Goal: Task Accomplishment & Management: Use online tool/utility

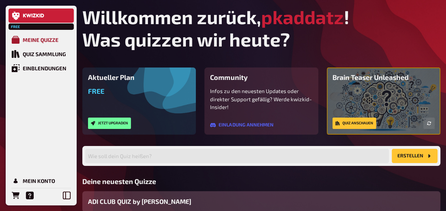
click at [31, 38] on div "Meine Quizze" at bounding box center [41, 40] width 36 height 6
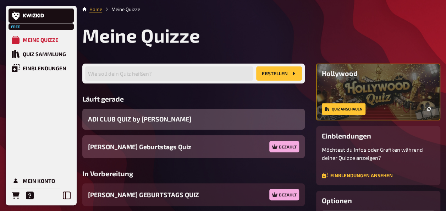
click at [157, 118] on span "ADI CLUB QUIZ by [PERSON_NAME]" at bounding box center [139, 119] width 103 height 10
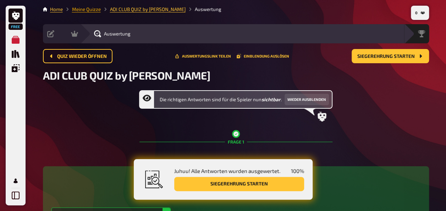
click at [81, 9] on link "Meine Quizze" at bounding box center [86, 9] width 29 height 6
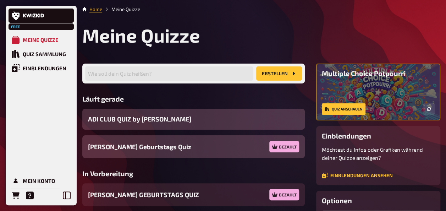
click at [294, 117] on div "ADI CLUB QUIZ by [PERSON_NAME]" at bounding box center [193, 119] width 222 height 21
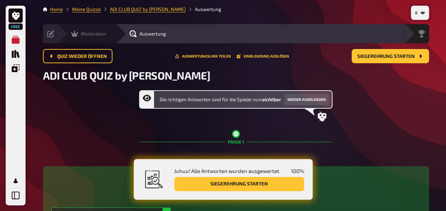
click at [72, 36] on icon at bounding box center [74, 34] width 7 height 6
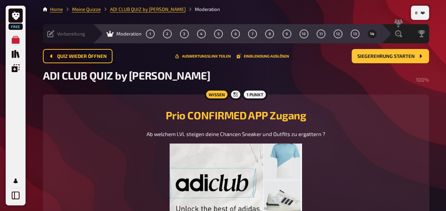
click at [52, 34] on icon at bounding box center [50, 33] width 7 height 7
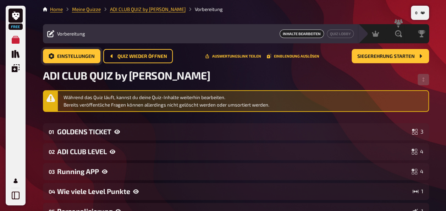
click at [93, 58] on span "Einstellungen" at bounding box center [76, 56] width 38 height 5
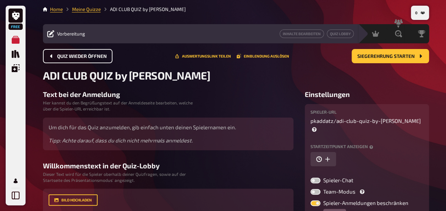
click at [110, 54] on button "Quiz wieder öffnen" at bounding box center [78, 56] width 70 height 14
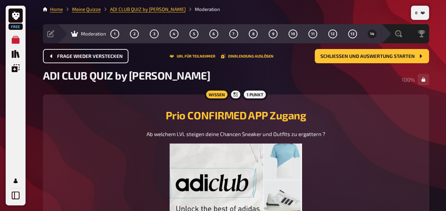
click at [99, 57] on span "Frage wieder verstecken" at bounding box center [90, 56] width 66 height 5
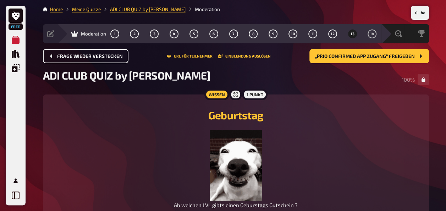
click at [99, 57] on span "Frage wieder verstecken" at bounding box center [90, 56] width 66 height 5
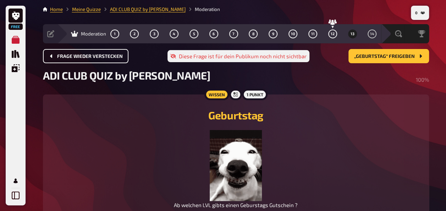
click at [99, 57] on span "Frage wieder verstecken" at bounding box center [90, 56] width 66 height 5
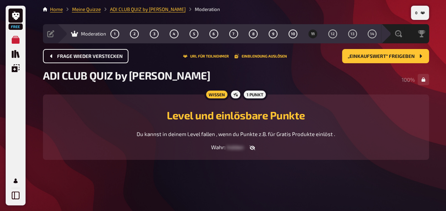
click at [99, 57] on span "Frage wieder verstecken" at bounding box center [90, 56] width 66 height 5
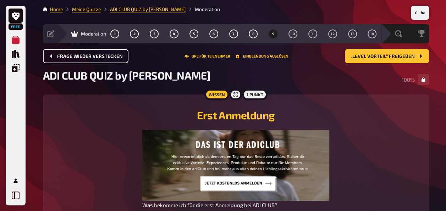
click at [99, 57] on span "Frage wieder verstecken" at bounding box center [90, 56] width 66 height 5
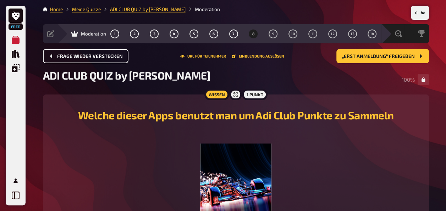
click at [99, 57] on span "Frage wieder verstecken" at bounding box center [90, 56] width 66 height 5
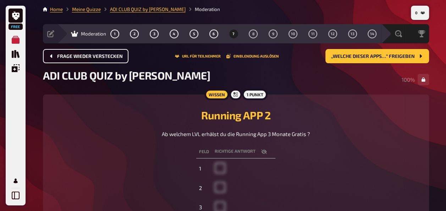
click at [99, 57] on span "Frage wieder verstecken" at bounding box center [90, 56] width 66 height 5
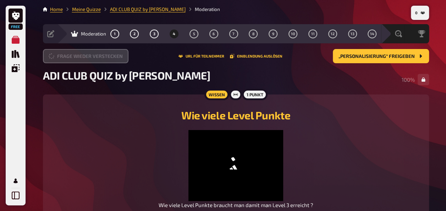
click at [99, 57] on button "Frage wieder verstecken" at bounding box center [85, 56] width 85 height 14
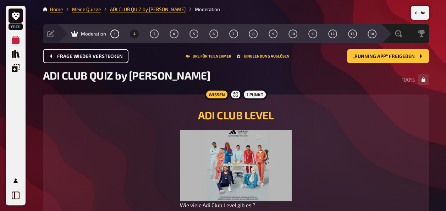
click at [100, 57] on span "Frage wieder verstecken" at bounding box center [90, 56] width 66 height 5
click at [100, 57] on button "Frage wieder verstecken" at bounding box center [85, 56] width 85 height 14
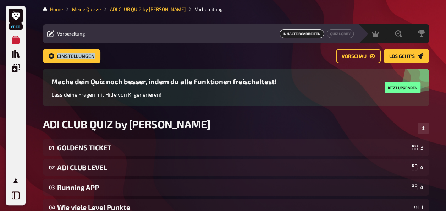
click at [100, 57] on div "Einstellungen Vorschau Los geht's" at bounding box center [236, 56] width 386 height 14
drag, startPoint x: 100, startPoint y: 57, endPoint x: 69, endPoint y: 33, distance: 39.7
click at [69, 33] on span "Vorbereitung" at bounding box center [71, 34] width 28 height 6
click at [51, 34] on icon at bounding box center [50, 33] width 7 height 7
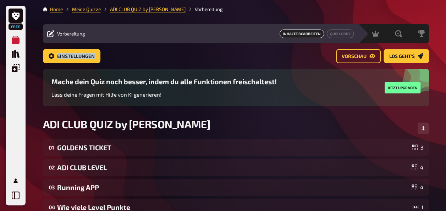
click at [50, 33] on icon at bounding box center [50, 33] width 7 height 7
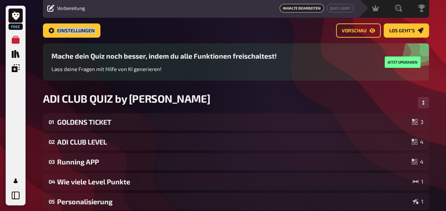
scroll to position [35, 0]
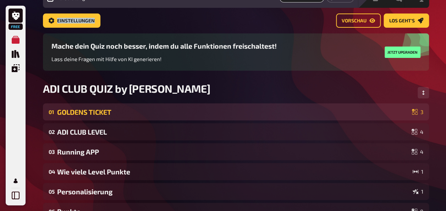
click at [98, 111] on div "GOLDENS TICKET" at bounding box center [233, 112] width 352 height 8
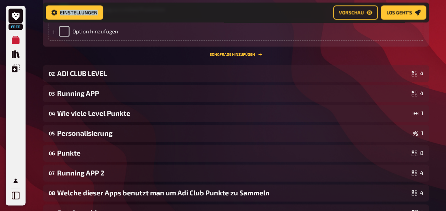
scroll to position [467, 0]
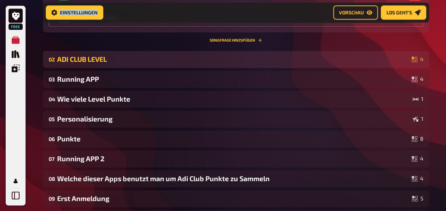
click at [89, 61] on div "ADI CLUB LEVEL" at bounding box center [232, 59] width 351 height 8
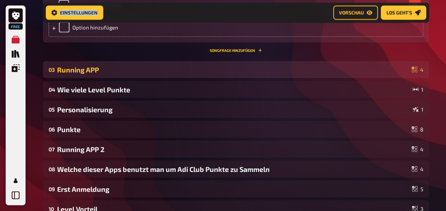
click at [82, 67] on div "Running APP" at bounding box center [232, 70] width 351 height 8
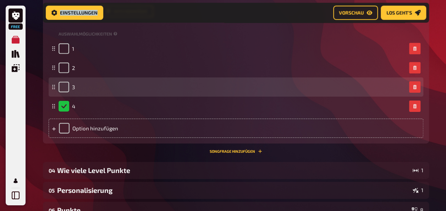
scroll to position [1176, 0]
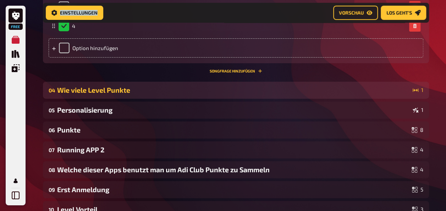
click at [110, 89] on div "Wie viele Level Punkte" at bounding box center [233, 90] width 353 height 8
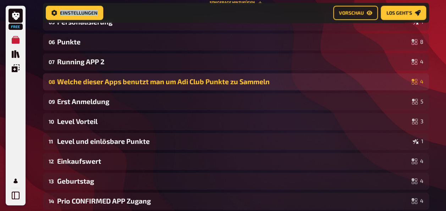
scroll to position [1566, 0]
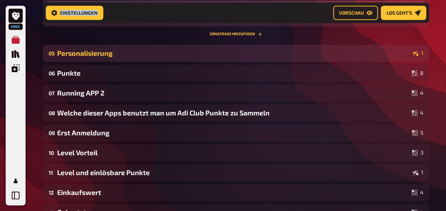
click at [89, 57] on div "Personalisierung" at bounding box center [233, 53] width 353 height 8
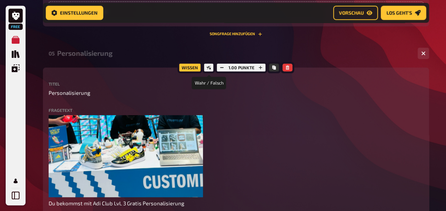
click at [208, 70] on icon at bounding box center [208, 67] width 4 height 4
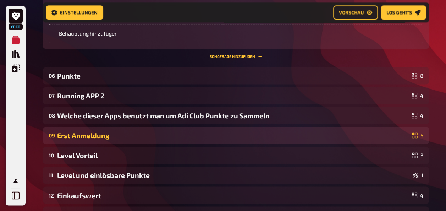
scroll to position [1885, 0]
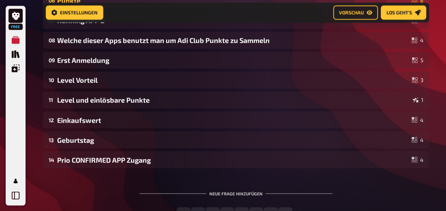
click at [75, 5] on div "Punkte" at bounding box center [232, 0] width 351 height 8
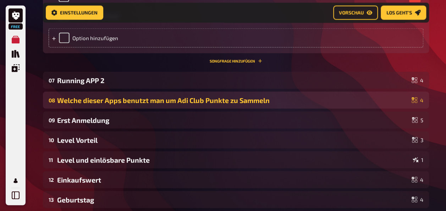
scroll to position [2134, 0]
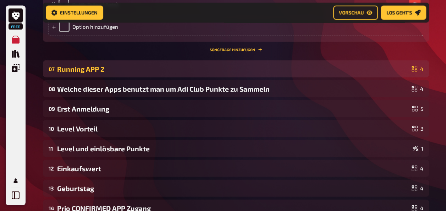
click at [95, 73] on div "Running APP 2" at bounding box center [232, 69] width 351 height 8
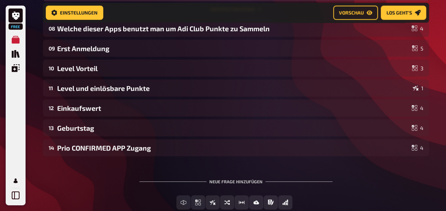
scroll to position [2417, 0]
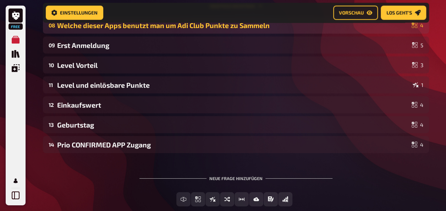
click at [113, 29] on div "Welche dieser Apps benutzt man um Adi Club Punkte zu Sammeln" at bounding box center [232, 25] width 351 height 8
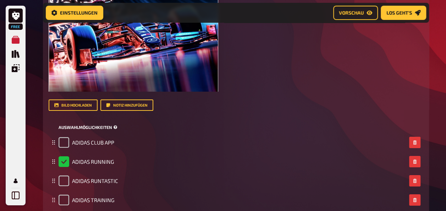
scroll to position [2807, 0]
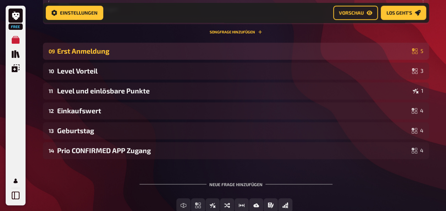
drag, startPoint x: 87, startPoint y: 93, endPoint x: 91, endPoint y: 91, distance: 4.1
click at [88, 55] on div "Erst Anmeldung" at bounding box center [233, 51] width 352 height 8
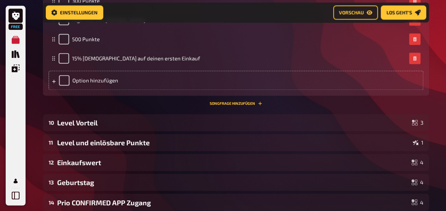
scroll to position [3233, 0]
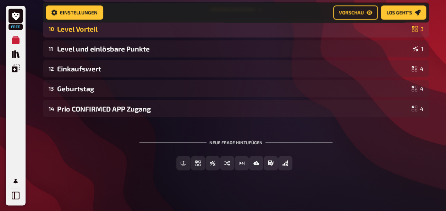
click at [93, 37] on div "10 Level Vorteil 3" at bounding box center [236, 28] width 386 height 17
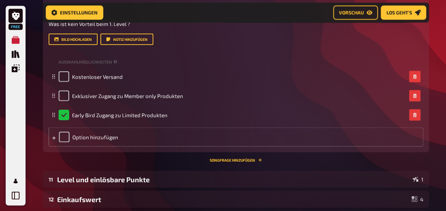
scroll to position [3446, 0]
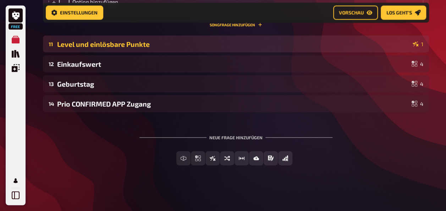
drag, startPoint x: 110, startPoint y: 75, endPoint x: 113, endPoint y: 73, distance: 4.3
click at [110, 48] on div "Level und einlösbare Punkte" at bounding box center [233, 44] width 353 height 8
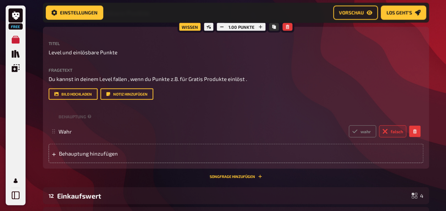
scroll to position [3481, 0]
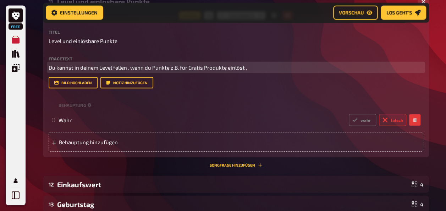
click at [243, 71] on span "Du kannst in deinem Level fallen , wenn du Punkte z.B. für Gratis Produkte einl…" at bounding box center [148, 67] width 198 height 6
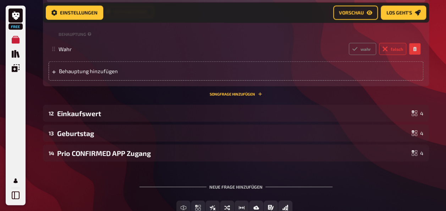
scroll to position [3517, 0]
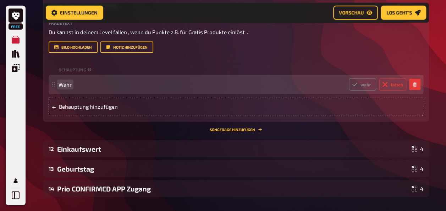
click at [70, 88] on span "Wahr" at bounding box center [65, 84] width 13 height 6
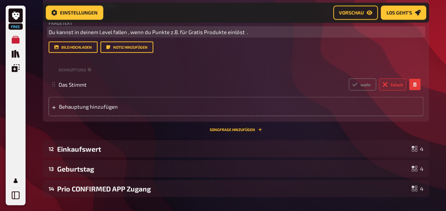
click at [335, 36] on p "Du kannst in deinem Level fallen , wenn du Punkte z.B. für Gratis Produkte einl…" at bounding box center [236, 32] width 375 height 8
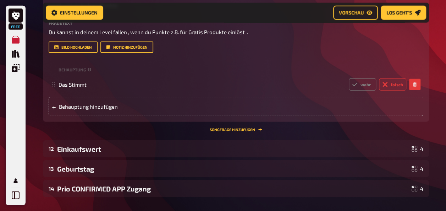
click at [304, 97] on div "Titel Level und einlösbare Punkte Fragetext Du kannst in deinem Level fallen , …" at bounding box center [236, 55] width 375 height 122
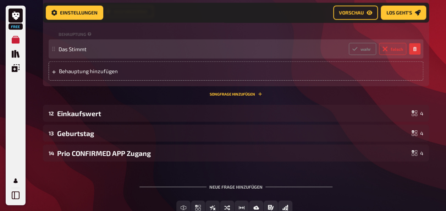
scroll to position [3588, 0]
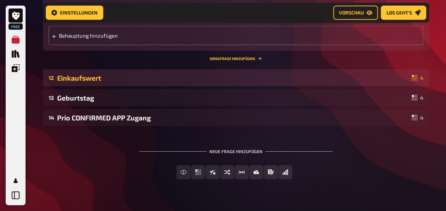
click at [112, 86] on div "12 Einkaufswert 4" at bounding box center [236, 77] width 386 height 17
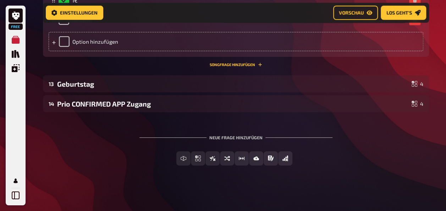
scroll to position [3863, 0]
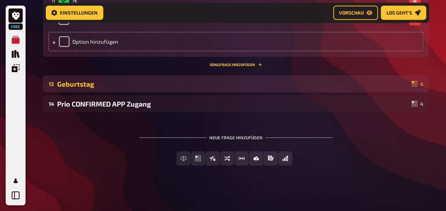
click at [102, 83] on div "Geburtstag" at bounding box center [232, 84] width 351 height 8
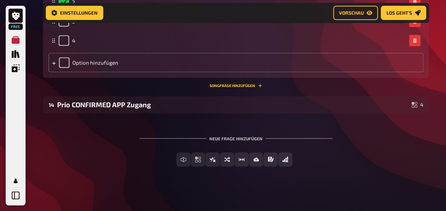
scroll to position [4254, 0]
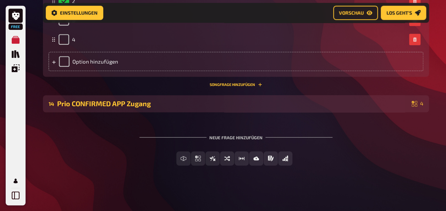
click at [119, 100] on div "Prio CONFIRMED APP Zugang" at bounding box center [232, 103] width 351 height 8
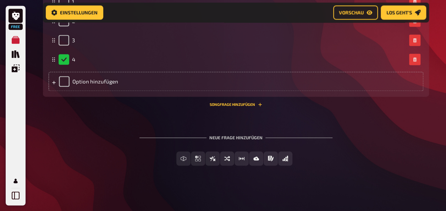
scroll to position [4566, 0]
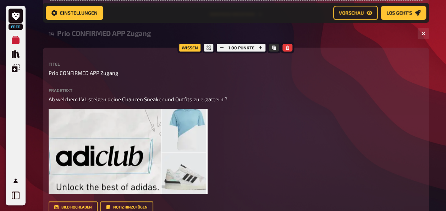
click at [107, 37] on div "Prio CONFIRMED APP Zugang" at bounding box center [234, 33] width 355 height 8
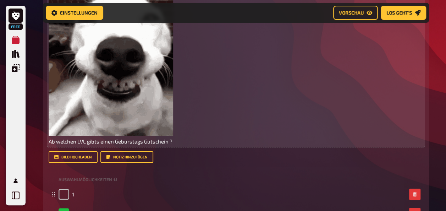
scroll to position [3934, 0]
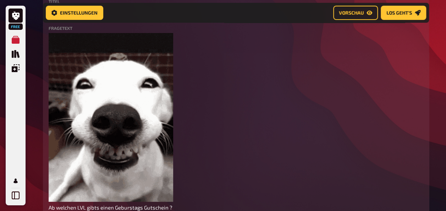
click at [82, 15] on p "Geburtstag" at bounding box center [236, 10] width 375 height 8
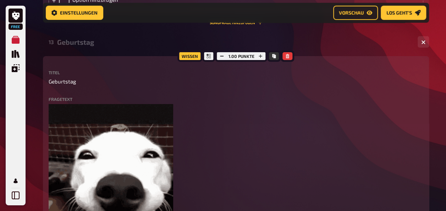
click at [91, 46] on div "Geburtstag" at bounding box center [234, 42] width 355 height 8
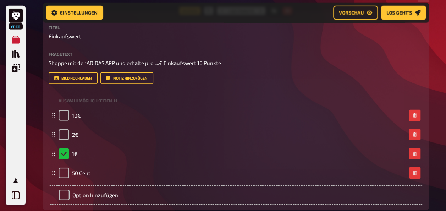
scroll to position [3615, 0]
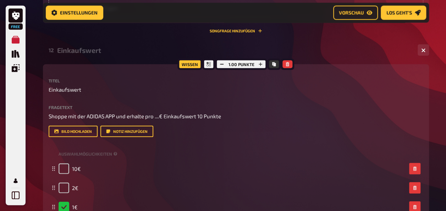
click at [87, 54] on div "Einkaufswert" at bounding box center [234, 50] width 355 height 8
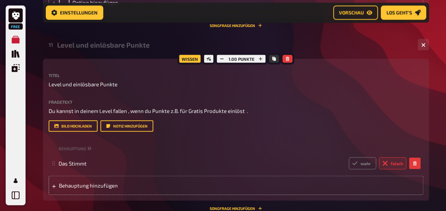
scroll to position [3438, 0]
click at [85, 49] on div "Level und einlösbare Punkte" at bounding box center [234, 45] width 355 height 8
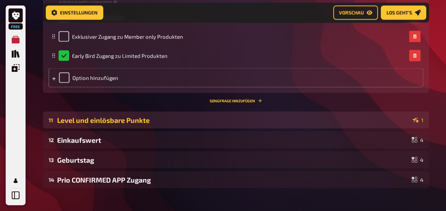
scroll to position [3332, 0]
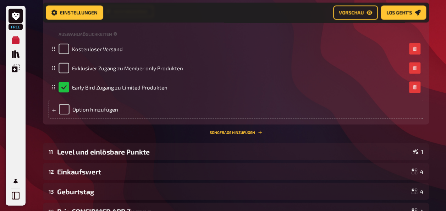
click at [89, 66] on div "Titel Level Vorteil Fragetext Was ist kein Vorteil beim 1. Level ? Hier hinzieh…" at bounding box center [236, 39] width 375 height 160
click at [87, 39] on div "Auswahlmöglichkeiten" at bounding box center [236, 33] width 375 height 11
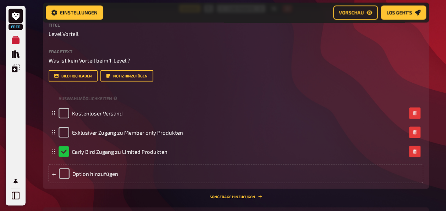
scroll to position [3190, 0]
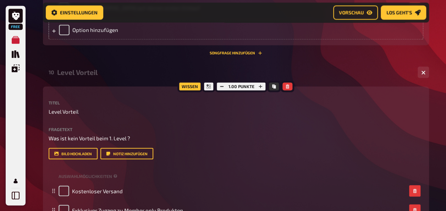
click at [77, 76] on div "Level Vorteil" at bounding box center [234, 72] width 355 height 8
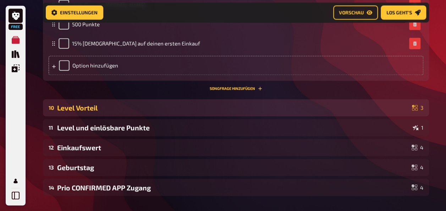
scroll to position [3048, 0]
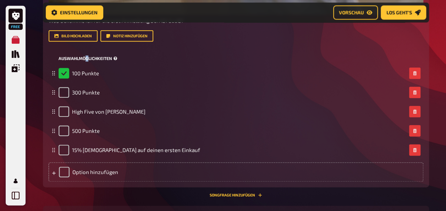
click at [87, 63] on div "Auswahlmöglichkeiten" at bounding box center [236, 58] width 375 height 11
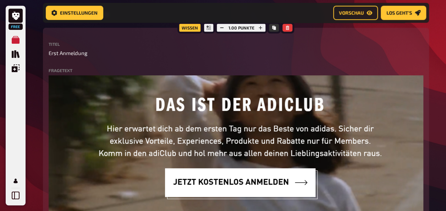
scroll to position [2800, 0]
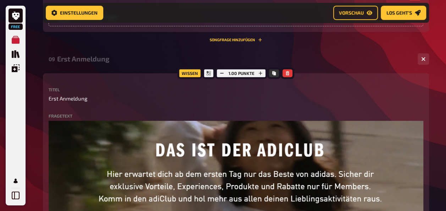
click at [81, 67] on div "09 Erst Anmeldung 5" at bounding box center [236, 58] width 386 height 17
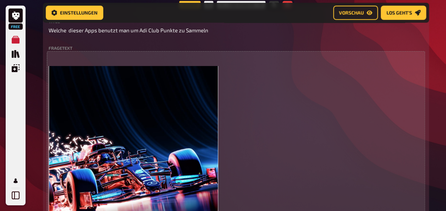
scroll to position [2374, 0]
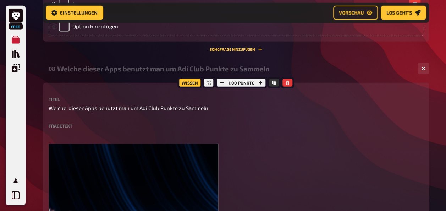
click at [94, 77] on div "08 Welche dieser Apps benutzt man um Adi Club Punkte zu Sammeln 4" at bounding box center [236, 68] width 386 height 17
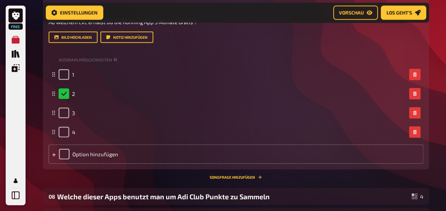
scroll to position [2197, 0]
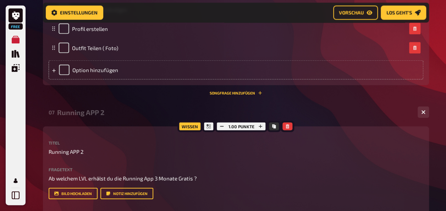
click at [89, 121] on div "07 Running APP 2 4" at bounding box center [236, 112] width 386 height 17
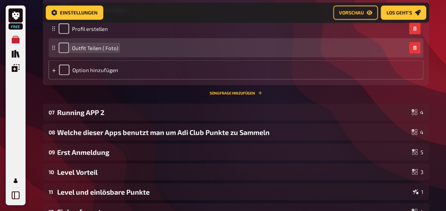
scroll to position [1913, 0]
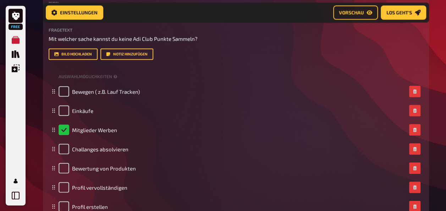
drag, startPoint x: 98, startPoint y: 112, endPoint x: 98, endPoint y: 105, distance: 6.7
click at [98, 82] on div "Auswahlmöglichkeiten" at bounding box center [236, 76] width 375 height 11
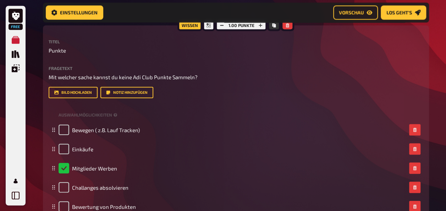
scroll to position [1807, 0]
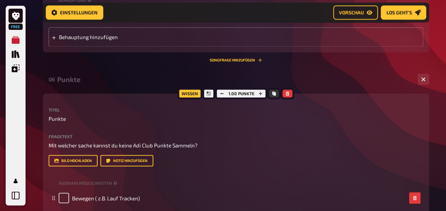
click at [88, 83] on div "Punkte" at bounding box center [234, 79] width 355 height 8
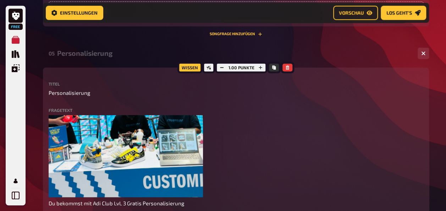
scroll to position [1523, 0]
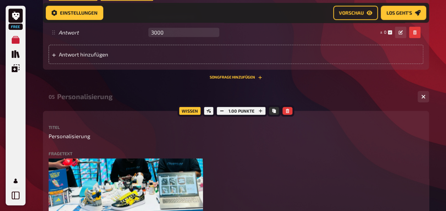
click at [89, 100] on div "Personalisierung" at bounding box center [234, 96] width 355 height 8
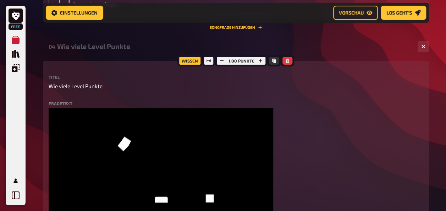
scroll to position [1133, 0]
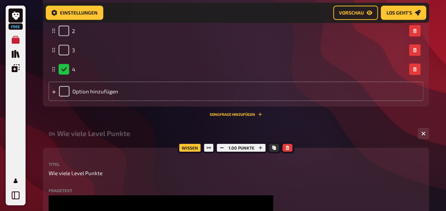
click at [102, 133] on div "Wie viele Level Punkte" at bounding box center [234, 133] width 355 height 8
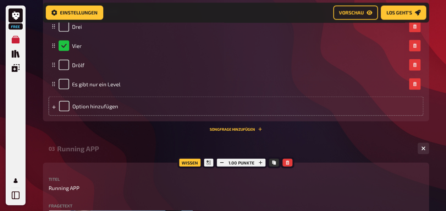
drag, startPoint x: 100, startPoint y: 146, endPoint x: 101, endPoint y: 109, distance: 38.0
click at [100, 147] on div "Running APP" at bounding box center [234, 148] width 355 height 8
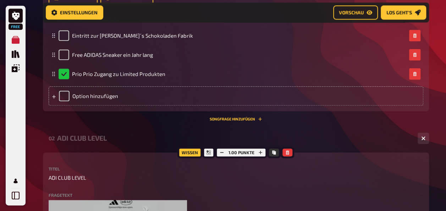
click at [90, 140] on div "ADI CLUB LEVEL" at bounding box center [234, 138] width 355 height 8
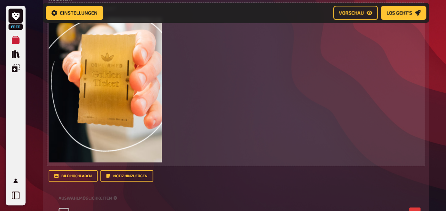
scroll to position [69, 0]
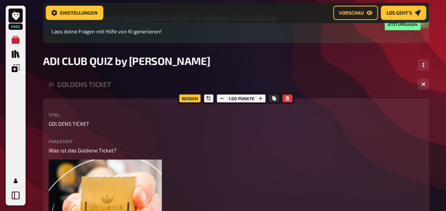
click at [102, 78] on div "01 GOLDENS TICKET 3" at bounding box center [236, 84] width 386 height 17
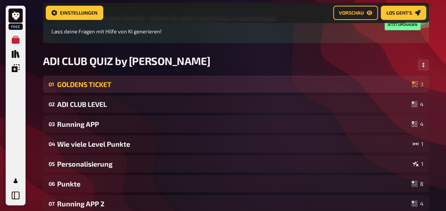
click at [103, 83] on div "GOLDENS TICKET" at bounding box center [233, 84] width 352 height 8
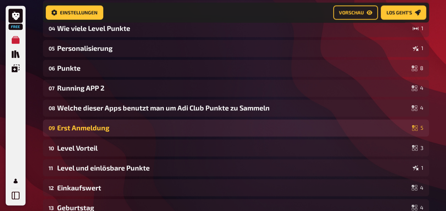
scroll to position [661, 0]
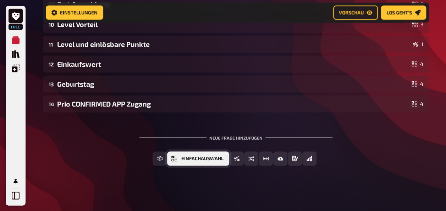
click at [212, 158] on span "Einfachauswahl" at bounding box center [202, 158] width 42 height 5
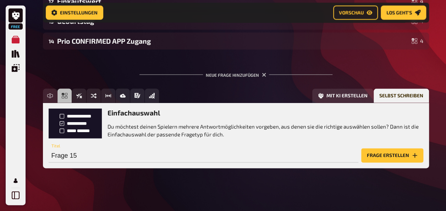
scroll to position [726, 0]
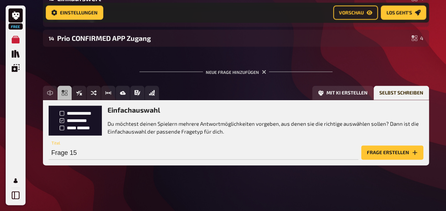
click at [117, 161] on div "Einfachauswahl Du möchtest deinen Spielern mehrere Antwortmöglichkeiten vorgebe…" at bounding box center [236, 132] width 386 height 65
click at [113, 154] on input "Frage 15" at bounding box center [204, 152] width 310 height 14
type input "Goldenes Ticket 2"
click at [392, 148] on button "Frage erstellen" at bounding box center [392, 152] width 62 height 14
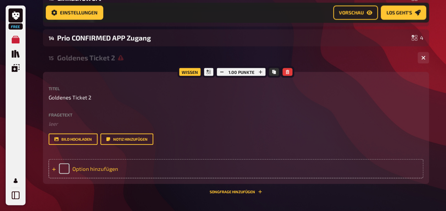
click at [93, 169] on div "Option hinzufügen" at bounding box center [236, 168] width 375 height 19
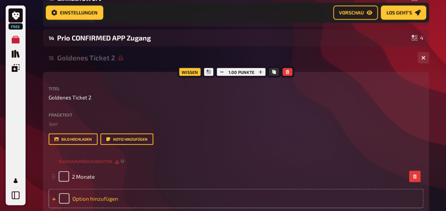
click at [97, 197] on div "Option hinzufügen" at bounding box center [236, 198] width 375 height 19
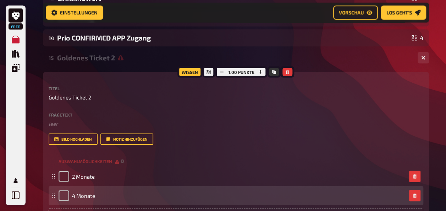
scroll to position [797, 0]
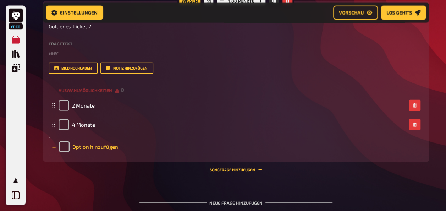
click at [107, 147] on div "Option hinzufügen" at bounding box center [236, 146] width 375 height 19
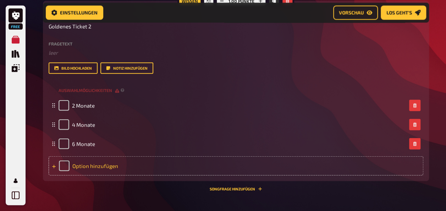
click at [109, 169] on div "Option hinzufügen" at bounding box center [236, 165] width 375 height 19
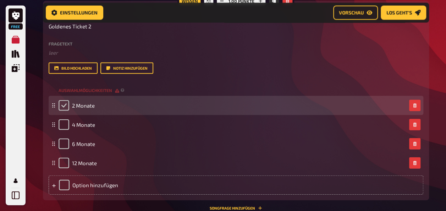
click at [64, 106] on input "checkbox" at bounding box center [64, 105] width 11 height 11
checkbox input "true"
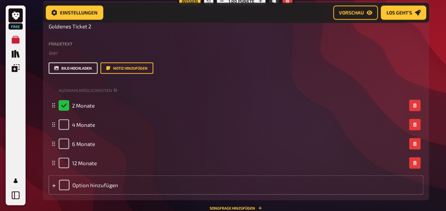
click at [81, 68] on button "Bild hochladen" at bounding box center [73, 67] width 49 height 11
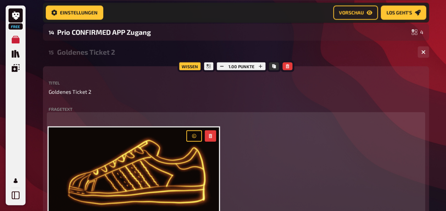
scroll to position [726, 0]
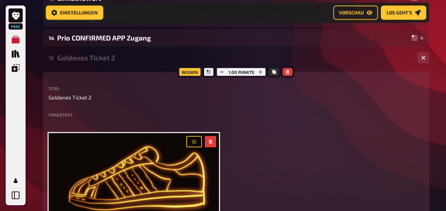
click at [90, 113] on label "Fragetext" at bounding box center [236, 114] width 375 height 4
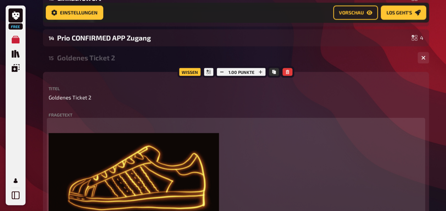
click at [84, 121] on p "﻿" at bounding box center [236, 124] width 375 height 8
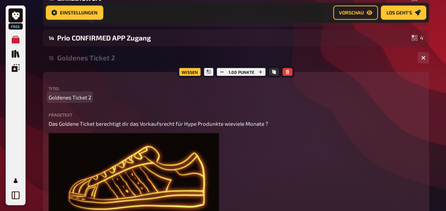
click at [220, 97] on p "Goldenes Ticket 2" at bounding box center [236, 97] width 375 height 8
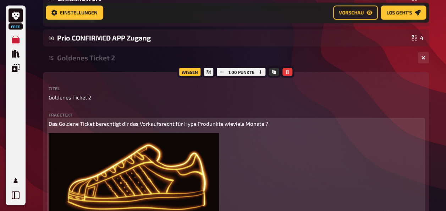
click at [213, 126] on span "Das Goldene Ticket berechtigt dir das Vorkaufsrecht für Hype Produnkte wieviele…" at bounding box center [159, 123] width 220 height 6
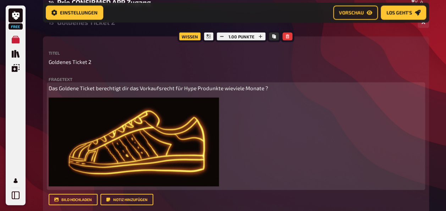
click at [261, 88] on span "Das Goldene Ticket berechtigt dir das Vorkaufsrecht für Hype Produnkte wieviele…" at bounding box center [159, 88] width 220 height 6
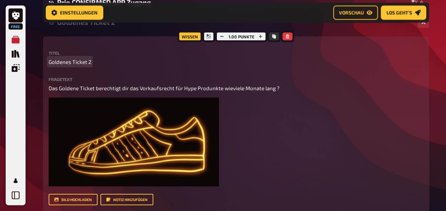
click at [201, 71] on div "Titel Goldenes Ticket 2 Fragetext Das Goldene Ticket berechtigt dir das Vorkauf…" at bounding box center [236, 128] width 375 height 155
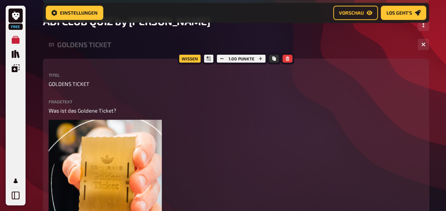
scroll to position [52, 0]
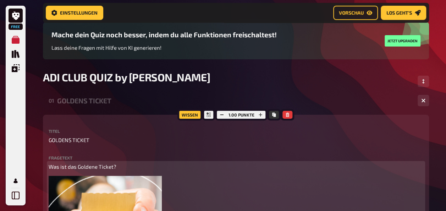
click at [63, 167] on span "Was ist das Goldene Ticket?" at bounding box center [83, 166] width 68 height 6
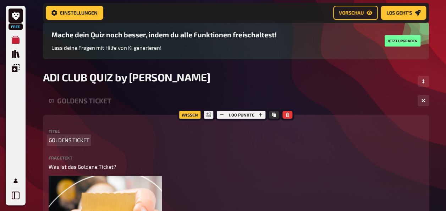
click at [66, 138] on span "GOLDENS TICKET" at bounding box center [69, 140] width 41 height 8
click at [106, 100] on div "GOLDENS TICKET" at bounding box center [234, 100] width 355 height 8
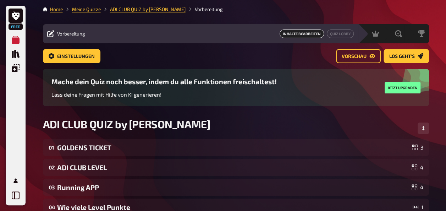
scroll to position [0, 0]
click at [423, 127] on icon "Reihenfolge anpassen" at bounding box center [423, 128] width 4 height 4
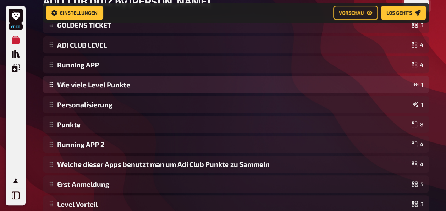
scroll to position [112, 0]
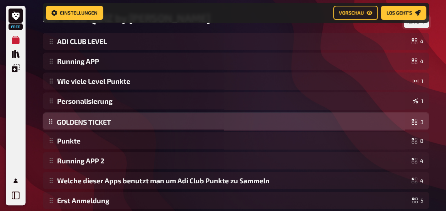
drag, startPoint x: 52, startPoint y: 42, endPoint x: 67, endPoint y: 123, distance: 81.7
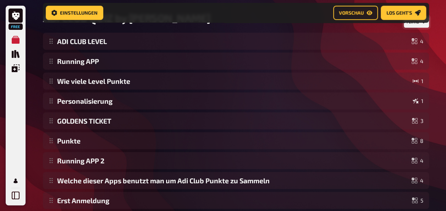
click at [436, 38] on div "Free Meine Quizze Quiz Sammlung Einblendungen Mein Konto Home Meine Quizze ADI …" at bounding box center [223, 124] width 446 height 473
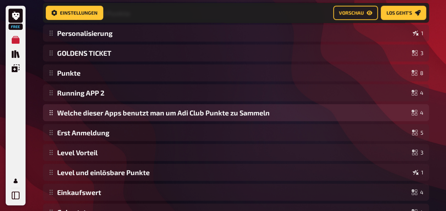
scroll to position [254, 0]
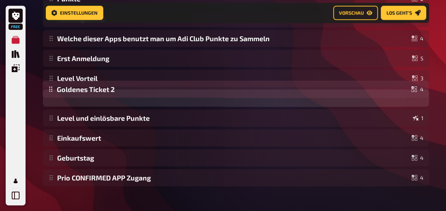
drag, startPoint x: 51, startPoint y: 183, endPoint x: 48, endPoint y: 95, distance: 88.4
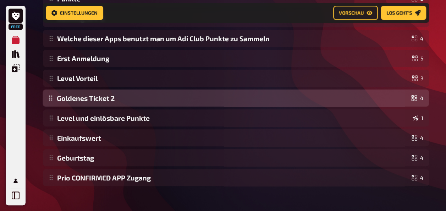
click at [48, 95] on div "ADI CLUB LEVEL 4 Running APP 4 Wie viele Level Punkte 1 Personalisierung 1 GOLD…" at bounding box center [236, 38] width 386 height 295
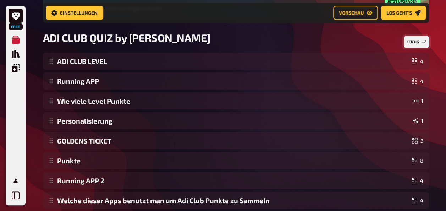
scroll to position [5, 0]
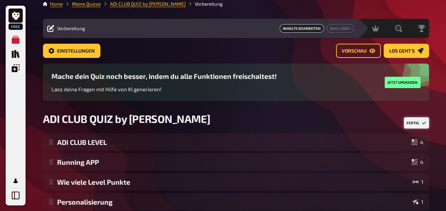
click at [166, 49] on div "Einstellungen Vorschau Los geht's" at bounding box center [236, 51] width 386 height 14
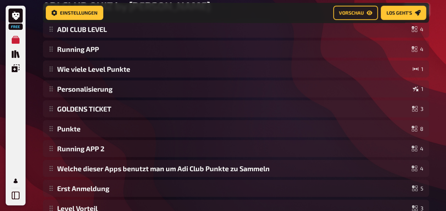
scroll to position [0, 0]
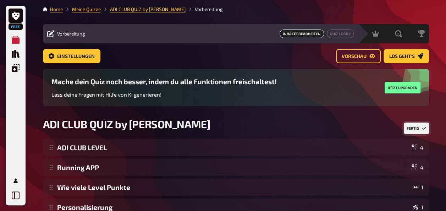
click at [416, 128] on button "Fertig" at bounding box center [416, 127] width 25 height 11
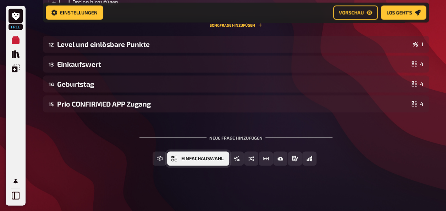
click at [199, 160] on span "Einfachauswahl" at bounding box center [202, 158] width 42 height 5
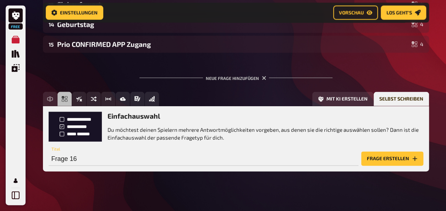
scroll to position [709, 0]
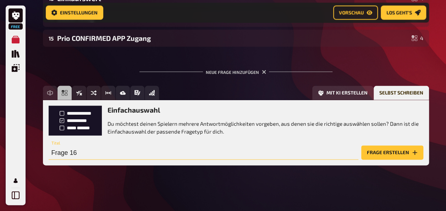
click at [84, 152] on input "Frage 16" at bounding box center [204, 152] width 310 height 14
type input "CONFIRMED RELEASE"
click at [399, 150] on button "Frage erstellen" at bounding box center [392, 152] width 62 height 14
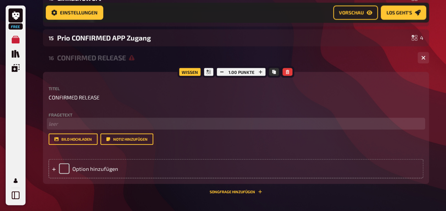
click at [109, 121] on p "﻿ leer" at bounding box center [236, 124] width 375 height 8
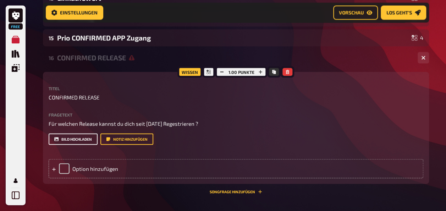
click at [85, 140] on button "Bild hochladen" at bounding box center [73, 138] width 49 height 11
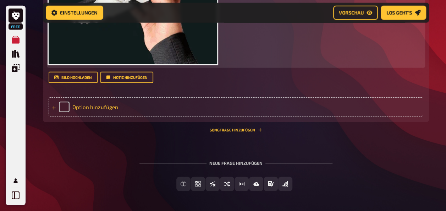
scroll to position [958, 0]
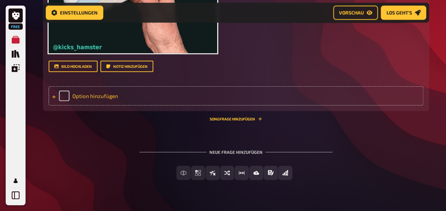
click at [95, 92] on div "Option hinzufügen" at bounding box center [236, 95] width 375 height 19
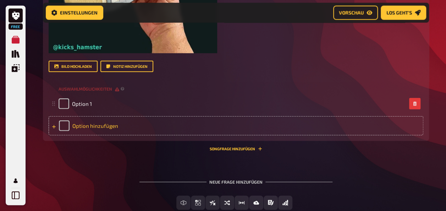
click at [92, 126] on div "Option hinzufügen" at bounding box center [236, 125] width 375 height 19
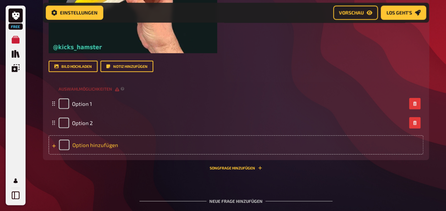
click at [92, 147] on div "Option hinzufügen" at bounding box center [236, 144] width 375 height 19
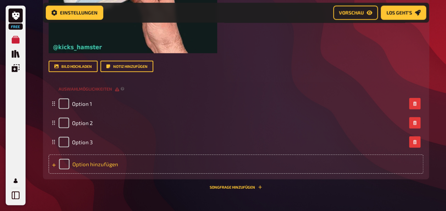
click at [94, 161] on div "Option hinzufügen" at bounding box center [236, 163] width 375 height 19
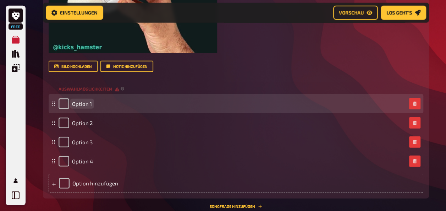
click at [91, 101] on div "Option 1" at bounding box center [233, 103] width 348 height 11
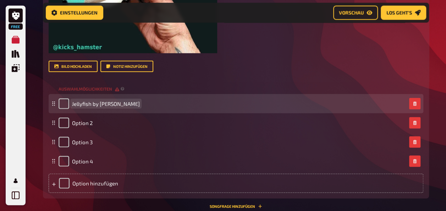
click at [71, 104] on div "Jellyfish by [PERSON_NAME]" at bounding box center [99, 103] width 81 height 11
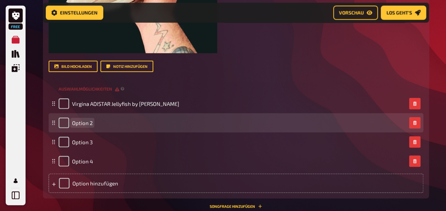
click at [129, 126] on div "Option 2" at bounding box center [233, 122] width 348 height 11
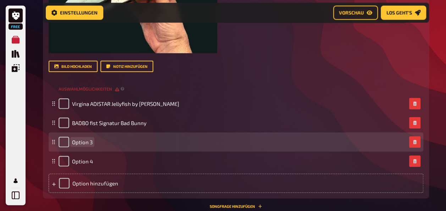
click at [104, 144] on div "Option 3" at bounding box center [233, 142] width 348 height 11
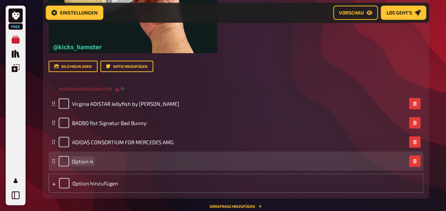
click at [94, 157] on div "Option 4" at bounding box center [233, 161] width 348 height 11
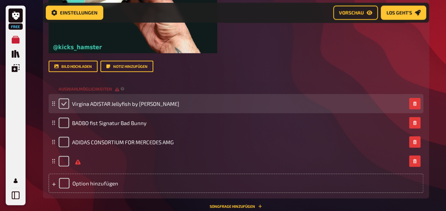
click at [66, 109] on input "checkbox" at bounding box center [64, 103] width 11 height 11
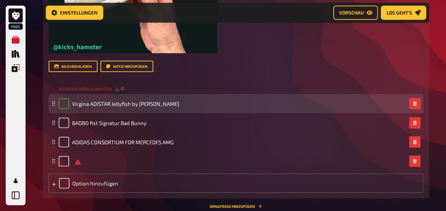
checkbox input "true"
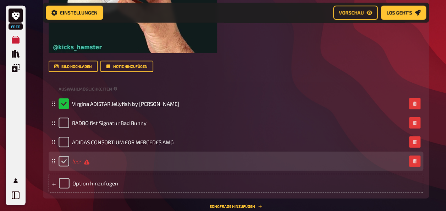
click at [66, 161] on input "checkbox" at bounding box center [64, 161] width 11 height 11
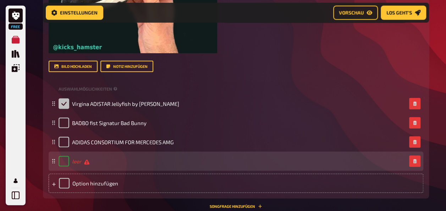
checkbox input "true"
checkbox input "false"
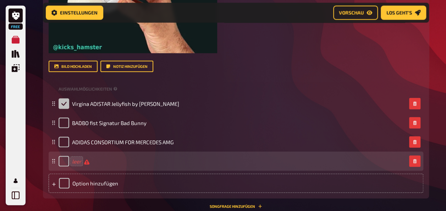
checkbox input "false"
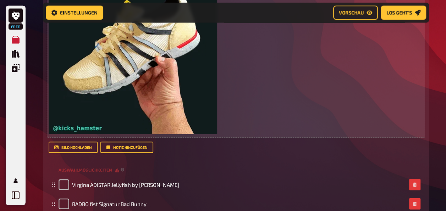
scroll to position [745, 0]
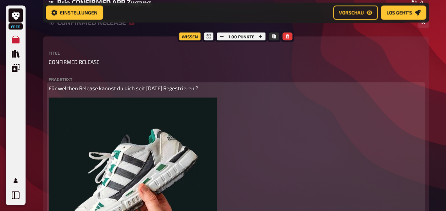
click at [195, 90] on span "Für welchen Release kannst du dich seit [DATE] Regestrieren ?" at bounding box center [124, 88] width 150 height 6
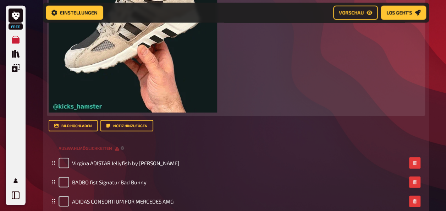
scroll to position [958, 0]
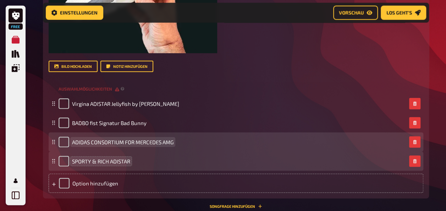
click at [174, 140] on div "ADIDAS CONSORTIUM FOR MERCEDES AMG" at bounding box center [233, 142] width 348 height 11
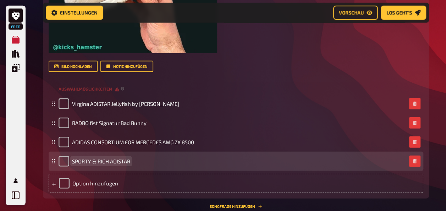
click at [165, 165] on div "SPORTY & RICH ADISTAR" at bounding box center [233, 161] width 348 height 11
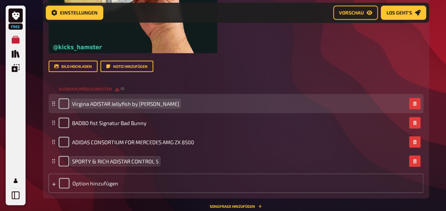
click at [163, 95] on div "Virgina ADISTAR Jellyfish by [PERSON_NAME]" at bounding box center [236, 103] width 375 height 19
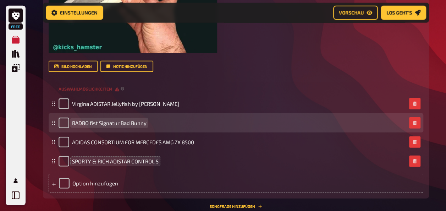
click at [155, 121] on div "BADBO fist Signatur Bad Bunny" at bounding box center [233, 122] width 348 height 11
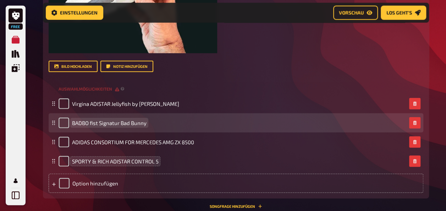
drag, startPoint x: 121, startPoint y: 121, endPoint x: 136, endPoint y: 121, distance: 14.5
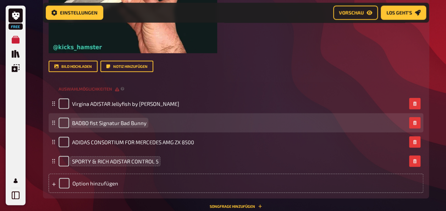
click at [122, 121] on span "BADBO fist Signatur Bad Bunny" at bounding box center [109, 123] width 74 height 6
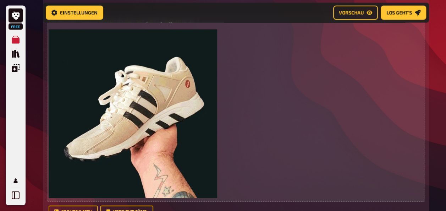
scroll to position [674, 0]
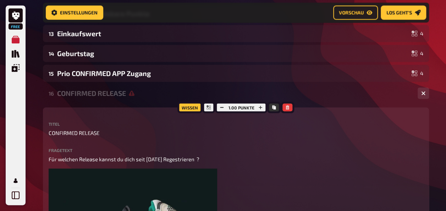
click at [81, 92] on div "CONFIRMED RELEASE" at bounding box center [234, 93] width 355 height 8
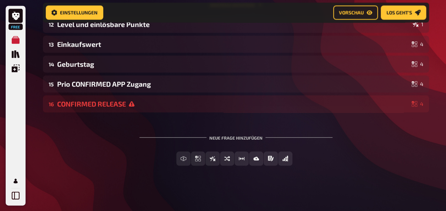
scroll to position [664, 0]
click at [114, 100] on div "CONFIRMED RELEASE" at bounding box center [232, 103] width 351 height 8
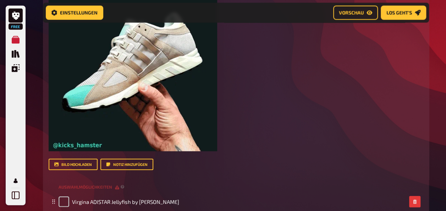
scroll to position [958, 0]
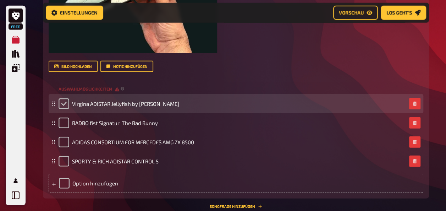
click at [62, 107] on input "checkbox" at bounding box center [64, 103] width 11 height 11
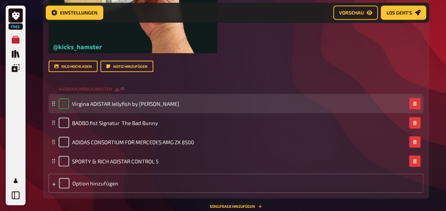
checkbox input "true"
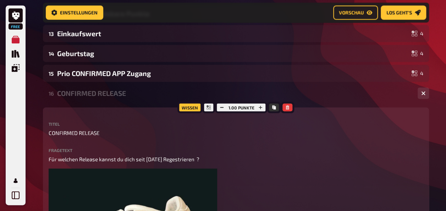
click at [113, 88] on div "16 CONFIRMED RELEASE 4" at bounding box center [236, 93] width 386 height 17
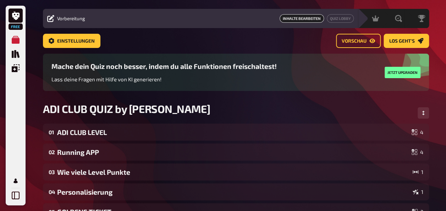
scroll to position [0, 0]
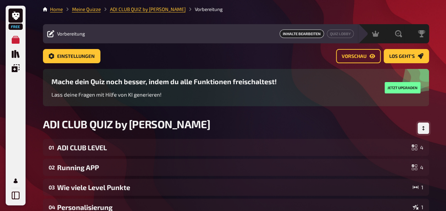
click at [423, 126] on button "Reihenfolge anpassen" at bounding box center [422, 127] width 11 height 11
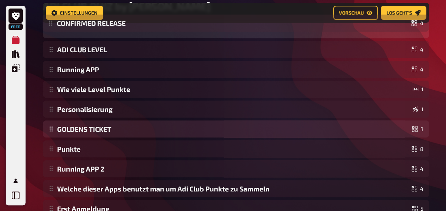
scroll to position [118, 0]
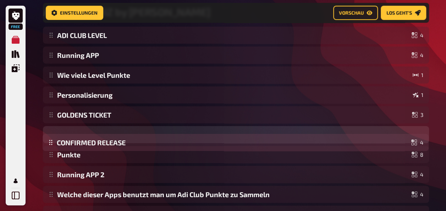
drag, startPoint x: 93, startPoint y: 173, endPoint x: 134, endPoint y: 148, distance: 48.6
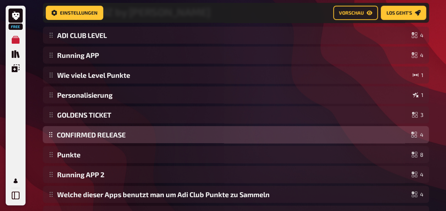
click at [134, 148] on div "ADI CLUB LEVEL 4 Running APP 4 Wie viele Level Punkte 1 Personalisierung 1 GOLD…" at bounding box center [236, 184] width 386 height 315
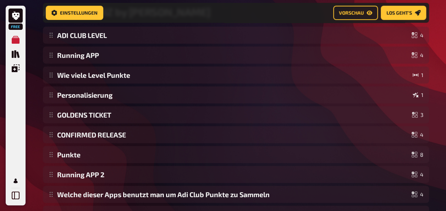
click at [438, 69] on div "Free Meine Quizze Quiz Sammlung Einblendungen Mein Konto Home Meine Quizze ADI …" at bounding box center [223, 128] width 446 height 493
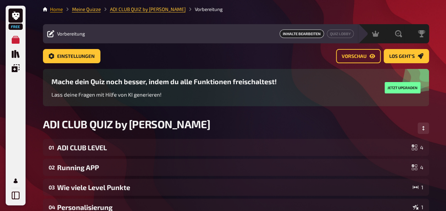
click at [55, 11] on link "Home" at bounding box center [56, 9] width 13 height 6
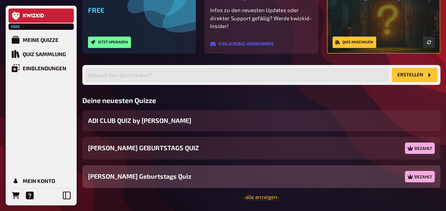
scroll to position [104, 0]
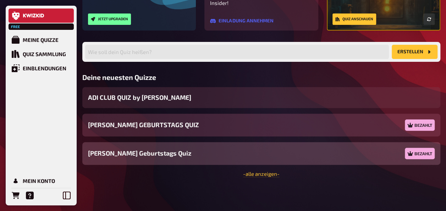
click at [143, 121] on span "[PERSON_NAME] GEBURTSTAGS QUIZ" at bounding box center [143, 125] width 111 height 10
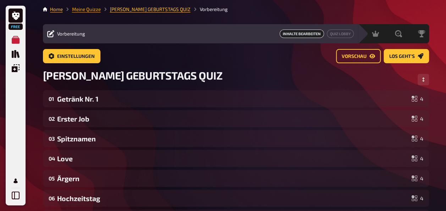
click at [97, 10] on link "Meine Quizze" at bounding box center [86, 9] width 29 height 6
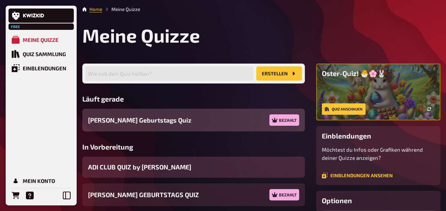
click at [119, 166] on span "ADI CLUB QUIZ by [PERSON_NAME]" at bounding box center [139, 167] width 103 height 10
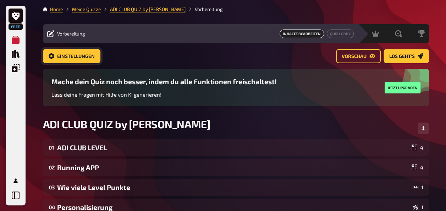
click at [69, 54] on span "Einstellungen" at bounding box center [76, 56] width 38 height 5
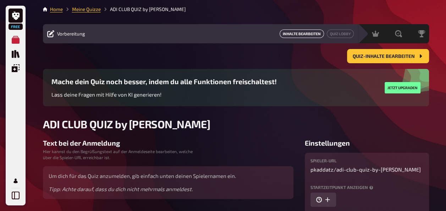
click at [298, 34] on link "Inhalte Bearbeiten" at bounding box center [301, 33] width 44 height 9
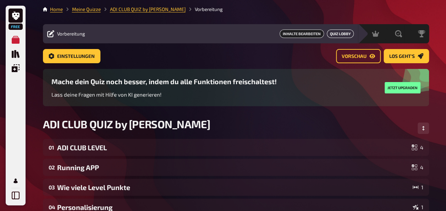
click at [341, 32] on link "Quiz Lobby" at bounding box center [340, 33] width 27 height 9
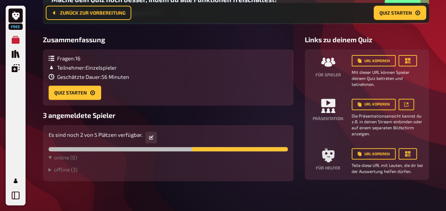
scroll to position [92, 0]
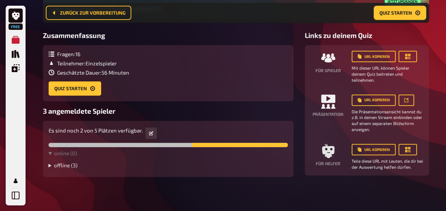
click at [80, 164] on summary "offline ( 3 )" at bounding box center [168, 165] width 239 height 6
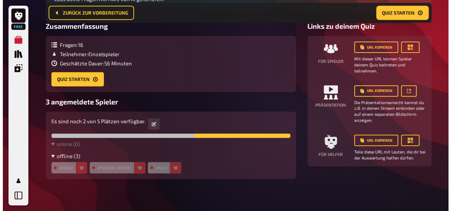
scroll to position [104, 0]
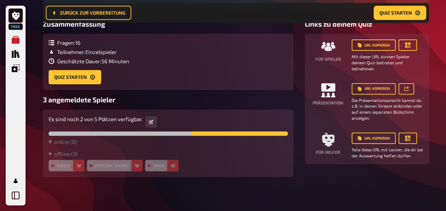
click at [81, 165] on button "button" at bounding box center [78, 165] width 11 height 11
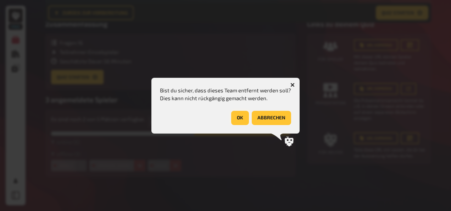
click at [243, 118] on button "OK" at bounding box center [240, 118] width 18 height 14
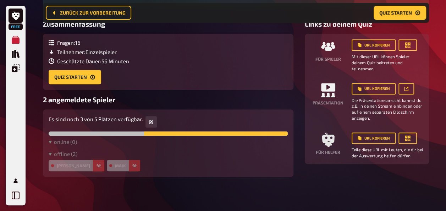
click at [96, 166] on icon "button" at bounding box center [98, 165] width 4 height 4
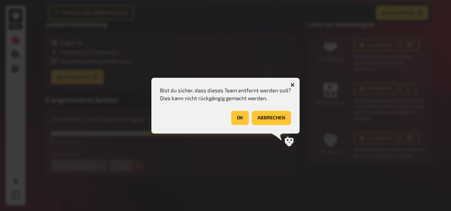
click at [238, 116] on button "OK" at bounding box center [240, 118] width 18 height 14
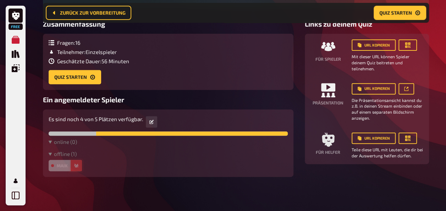
click at [74, 168] on button "button" at bounding box center [76, 165] width 11 height 11
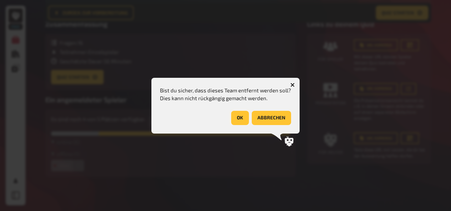
click at [244, 116] on button "OK" at bounding box center [240, 118] width 18 height 14
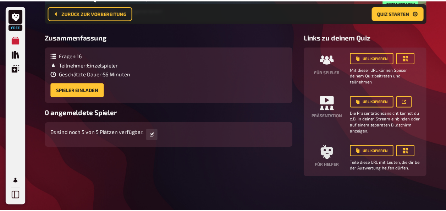
scroll to position [91, 0]
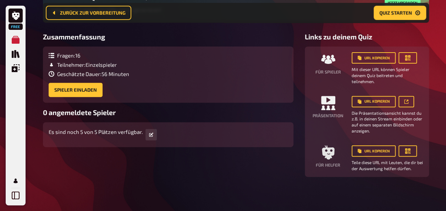
click at [197, 165] on div "Zusammenfassung Fragen : 16 Teilnehmer : Einzelspieler Geschätzte Dauer : 56 Mi…" at bounding box center [168, 105] width 250 height 144
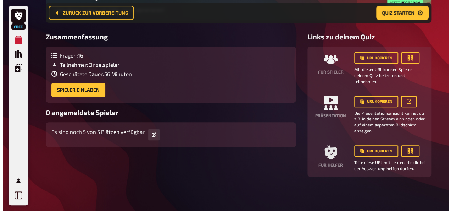
scroll to position [0, 0]
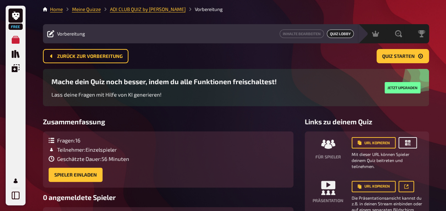
click at [407, 145] on icon "button" at bounding box center [407, 142] width 7 height 7
